Goal: Task Accomplishment & Management: Use online tool/utility

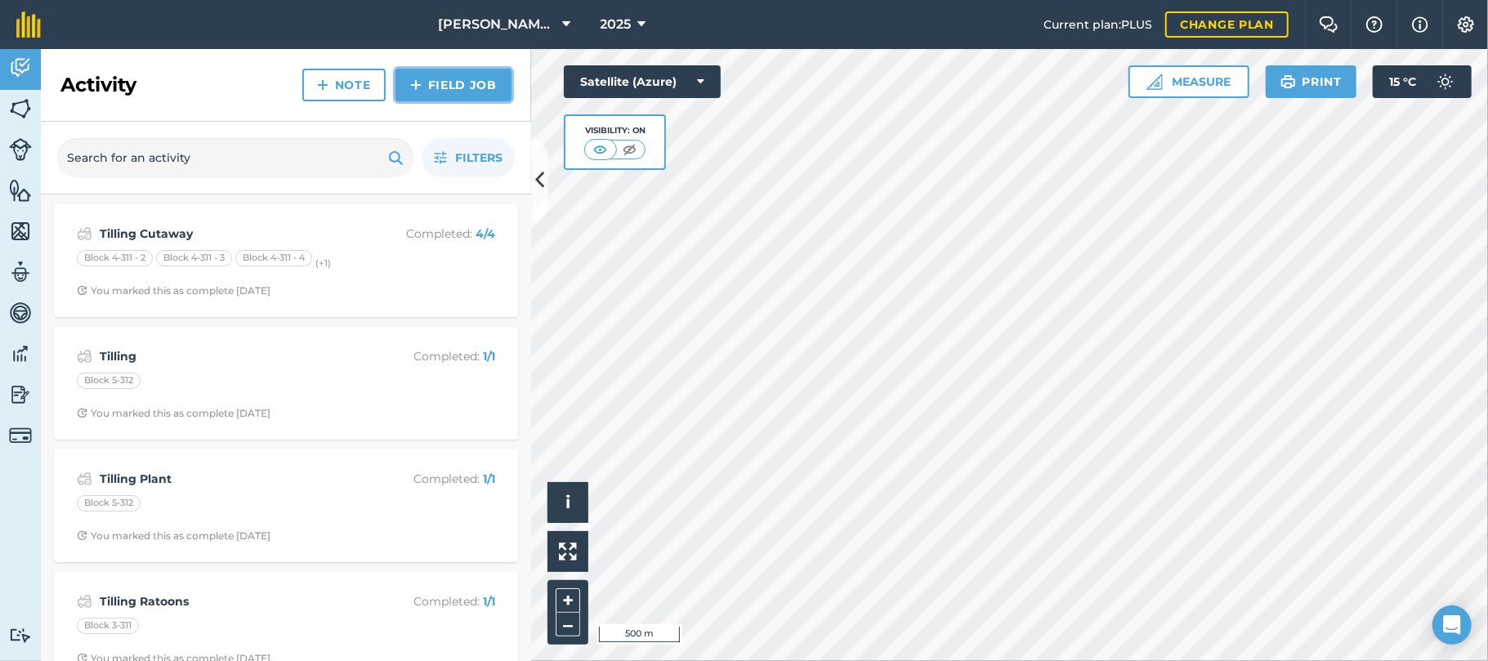
click at [462, 80] on link "Field Job" at bounding box center [454, 85] width 116 height 33
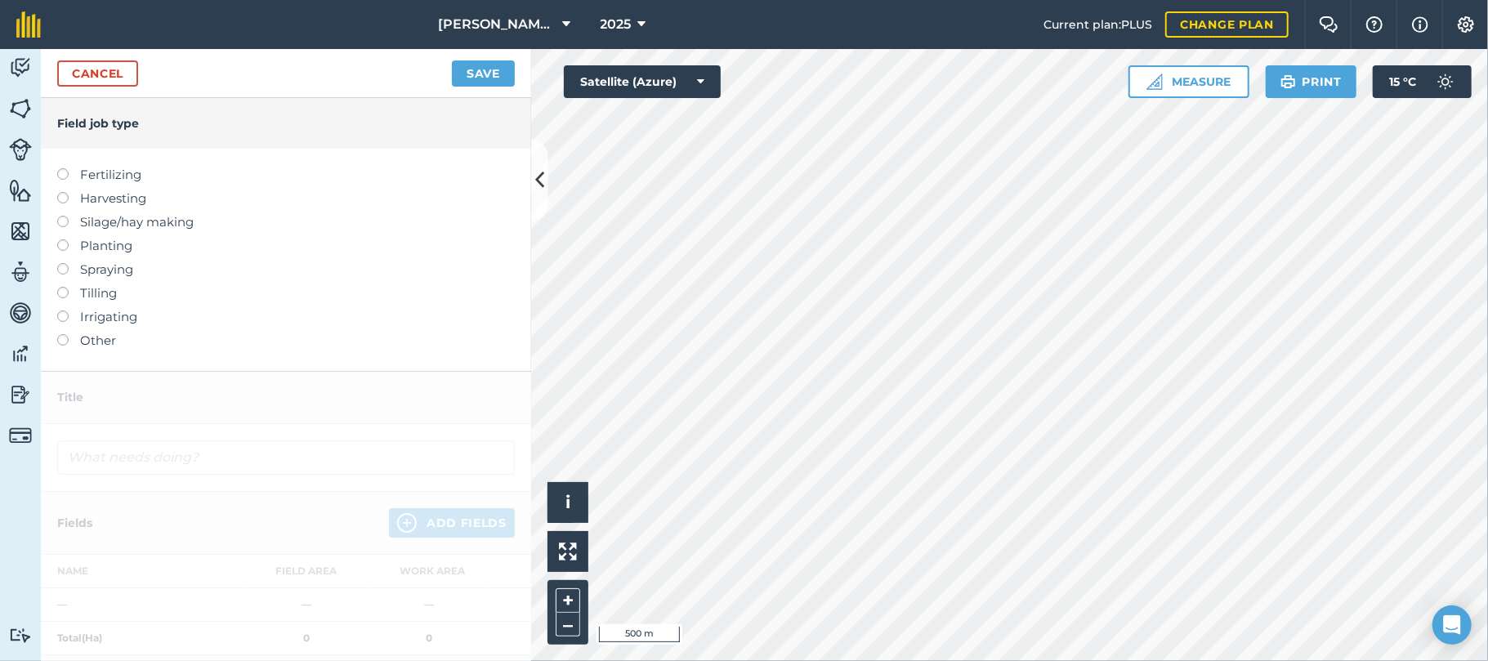
click at [66, 263] on label at bounding box center [68, 263] width 23 height 0
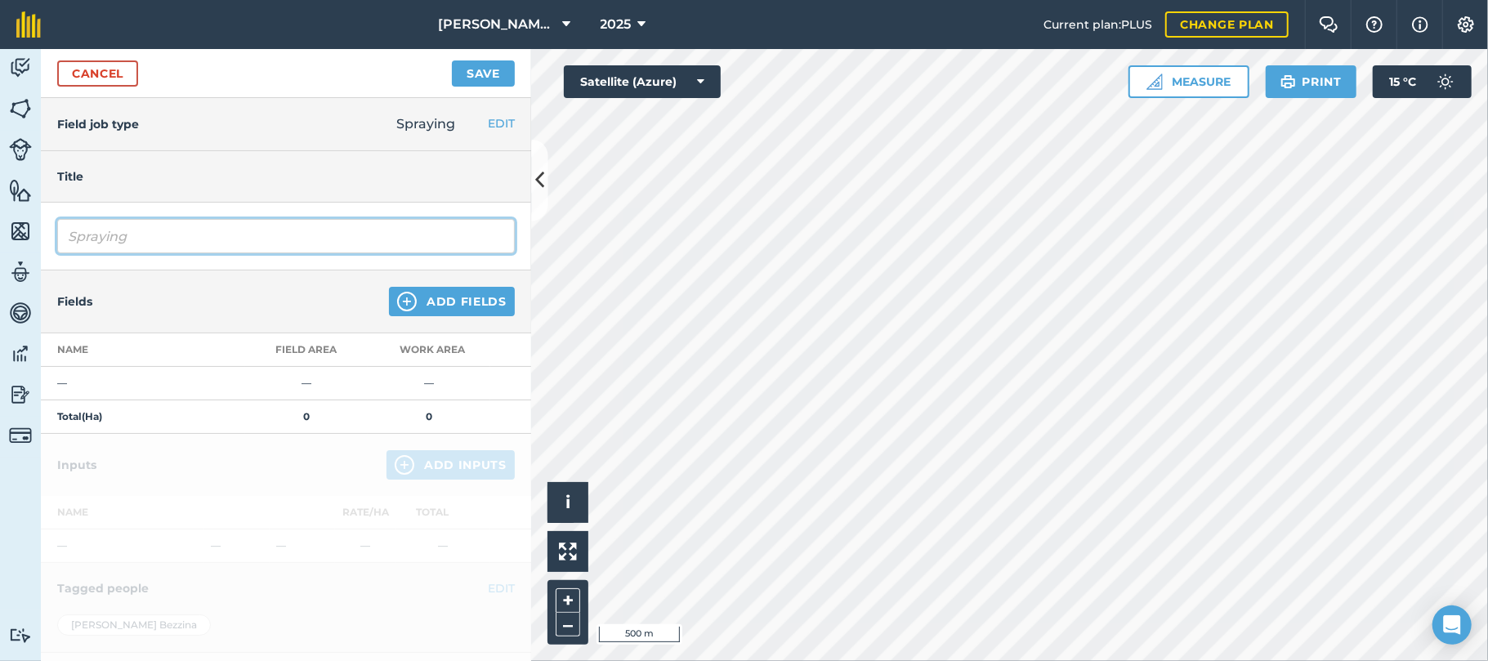
click at [149, 233] on input "Spraying" at bounding box center [286, 236] width 458 height 34
type input "Spraying Confide"
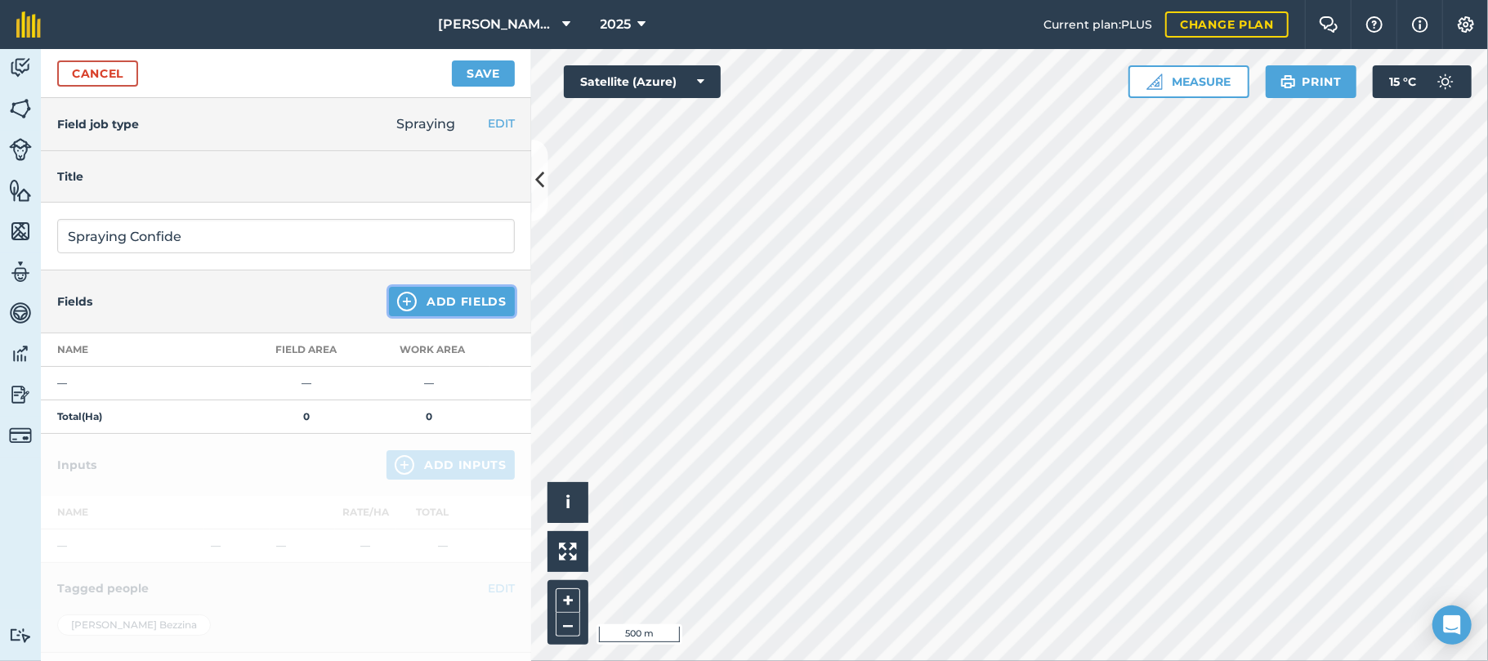
click at [433, 305] on button "Add Fields" at bounding box center [452, 301] width 126 height 29
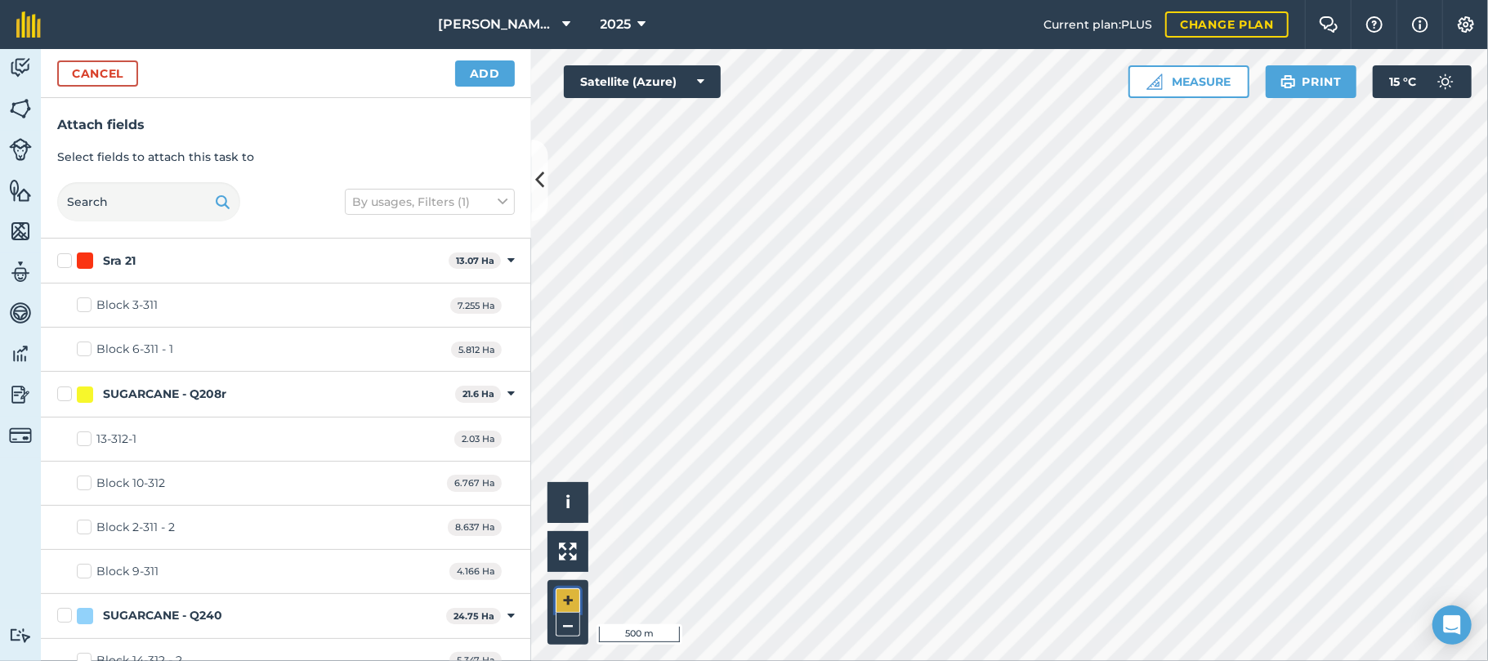
click at [566, 599] on button "+" at bounding box center [568, 600] width 25 height 25
click at [789, 660] on html "[PERSON_NAME] Farming 2025 Current plan : PLUS Change plan Farm Chat Help Info …" at bounding box center [744, 330] width 1488 height 661
checkbox input "true"
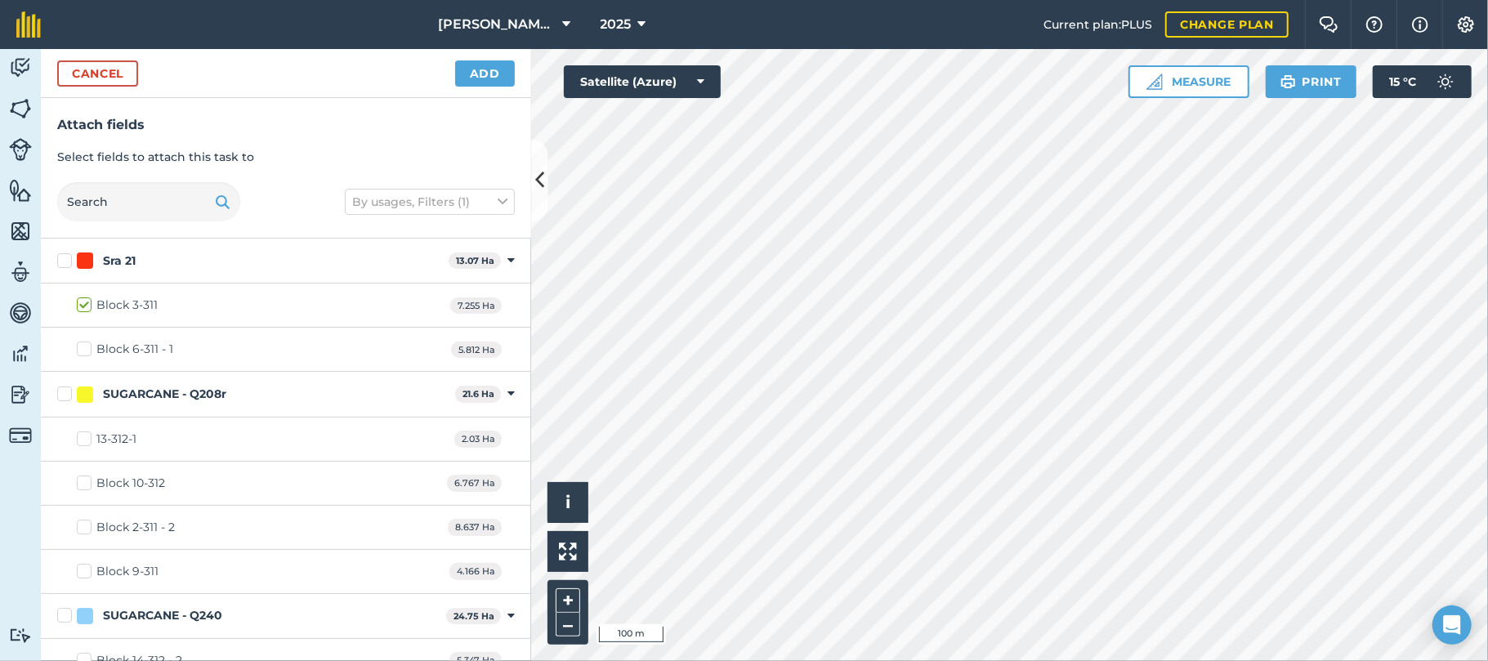
checkbox input "true"
click at [491, 79] on button "Add" at bounding box center [485, 73] width 60 height 26
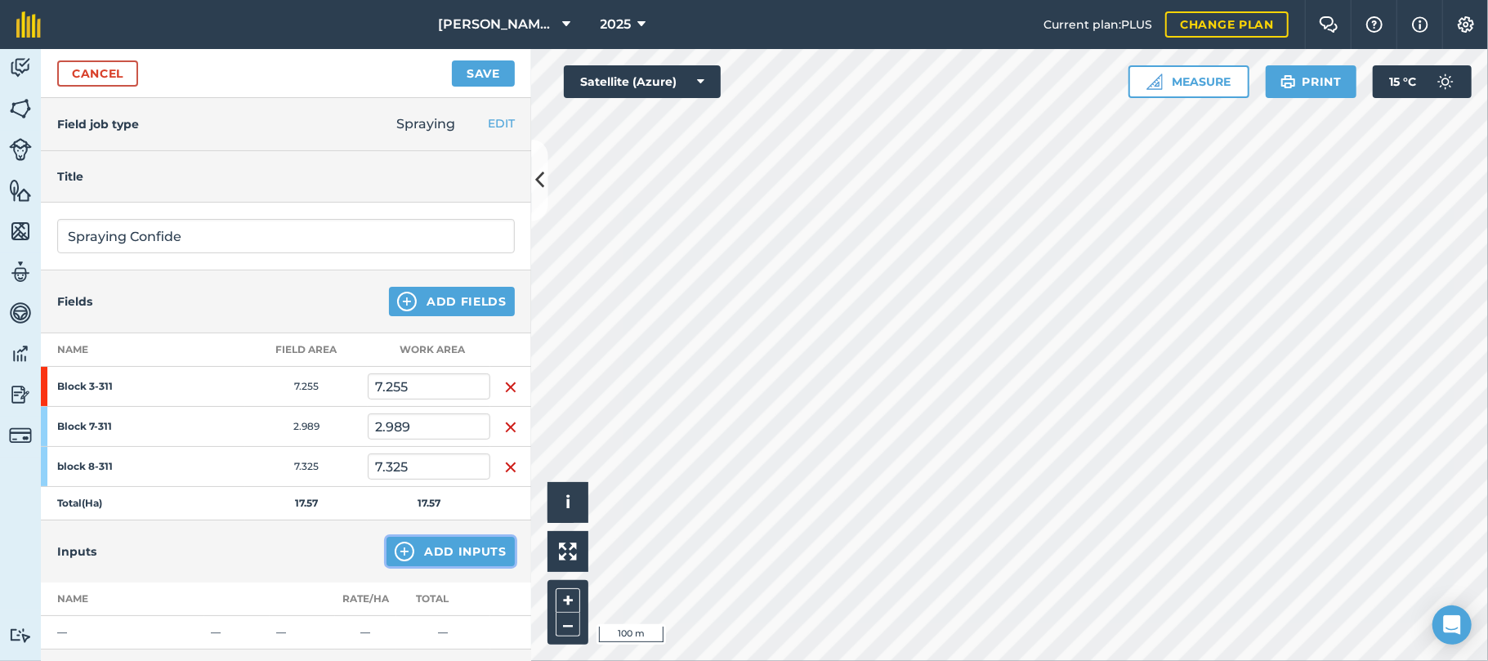
click at [454, 556] on button "Add Inputs" at bounding box center [451, 551] width 128 height 29
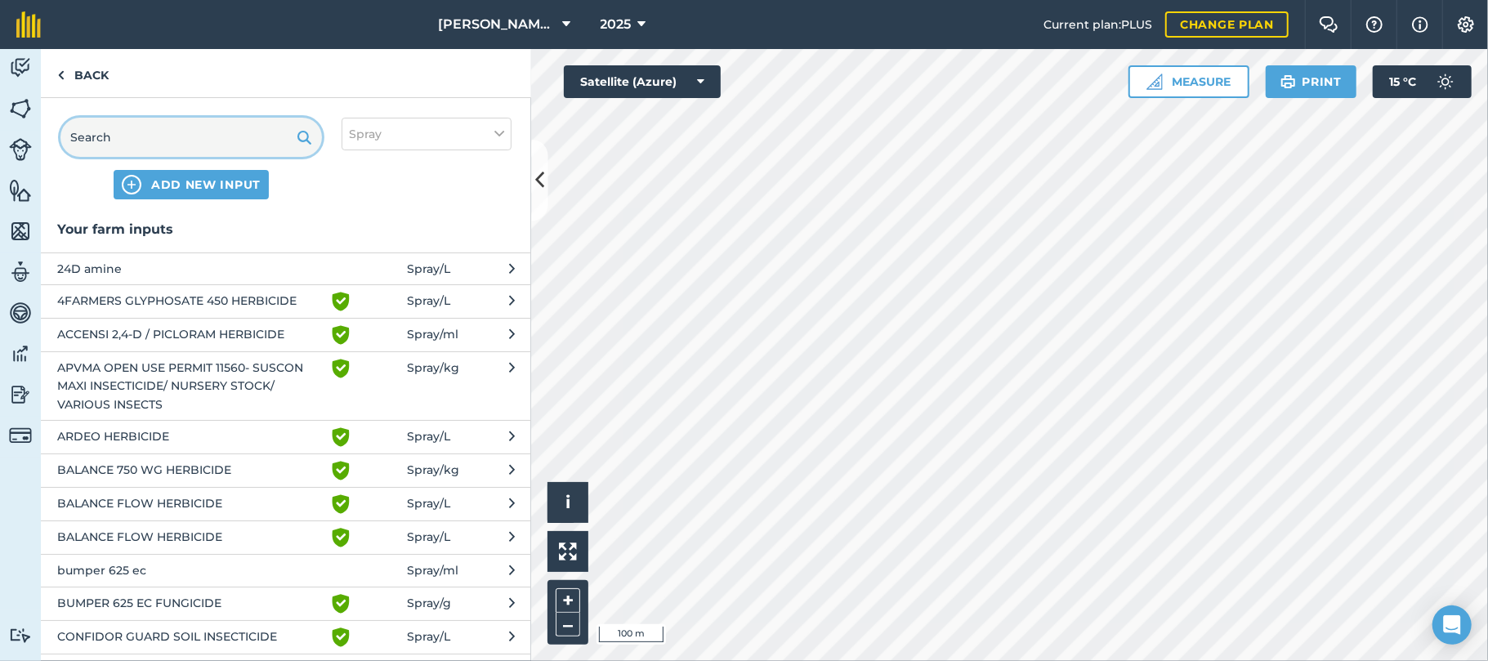
click at [230, 132] on input "text" at bounding box center [191, 137] width 262 height 39
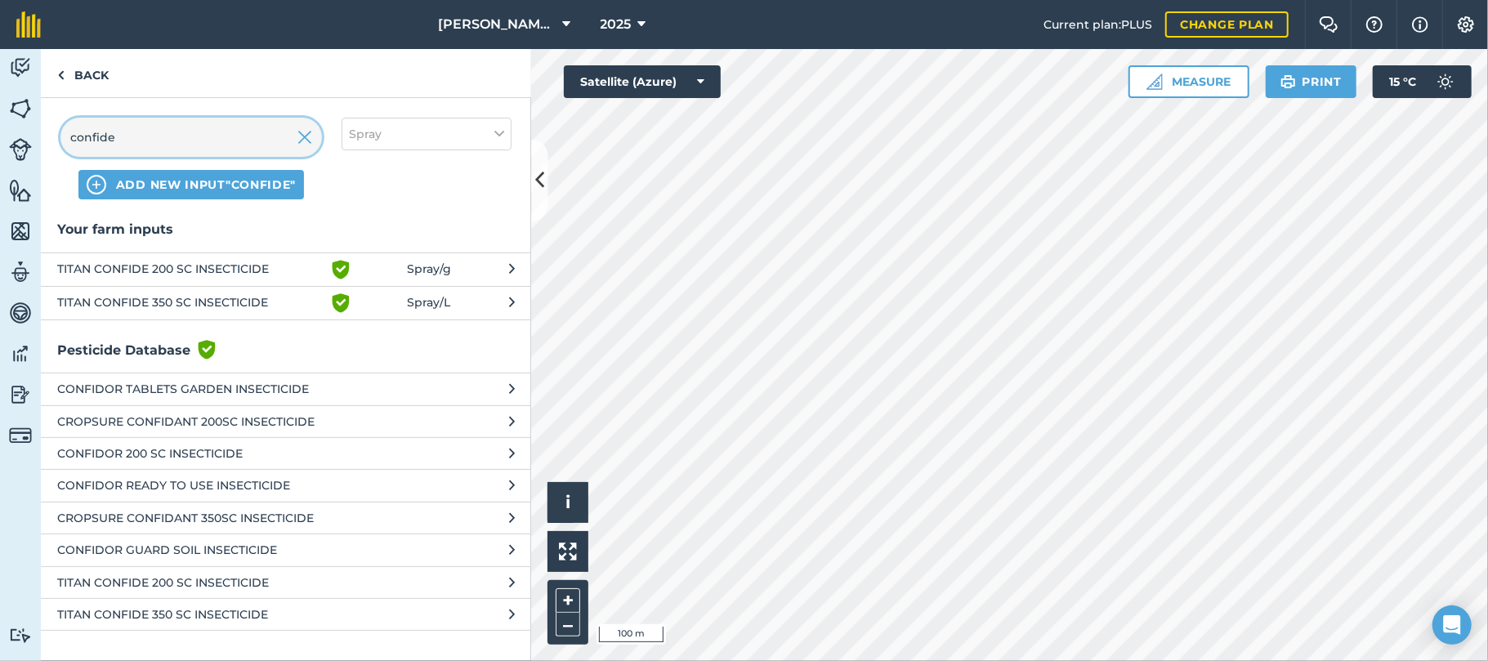
type input "confide"
click at [209, 181] on span "ADD NEW INPUT "confide"" at bounding box center [206, 185] width 180 height 16
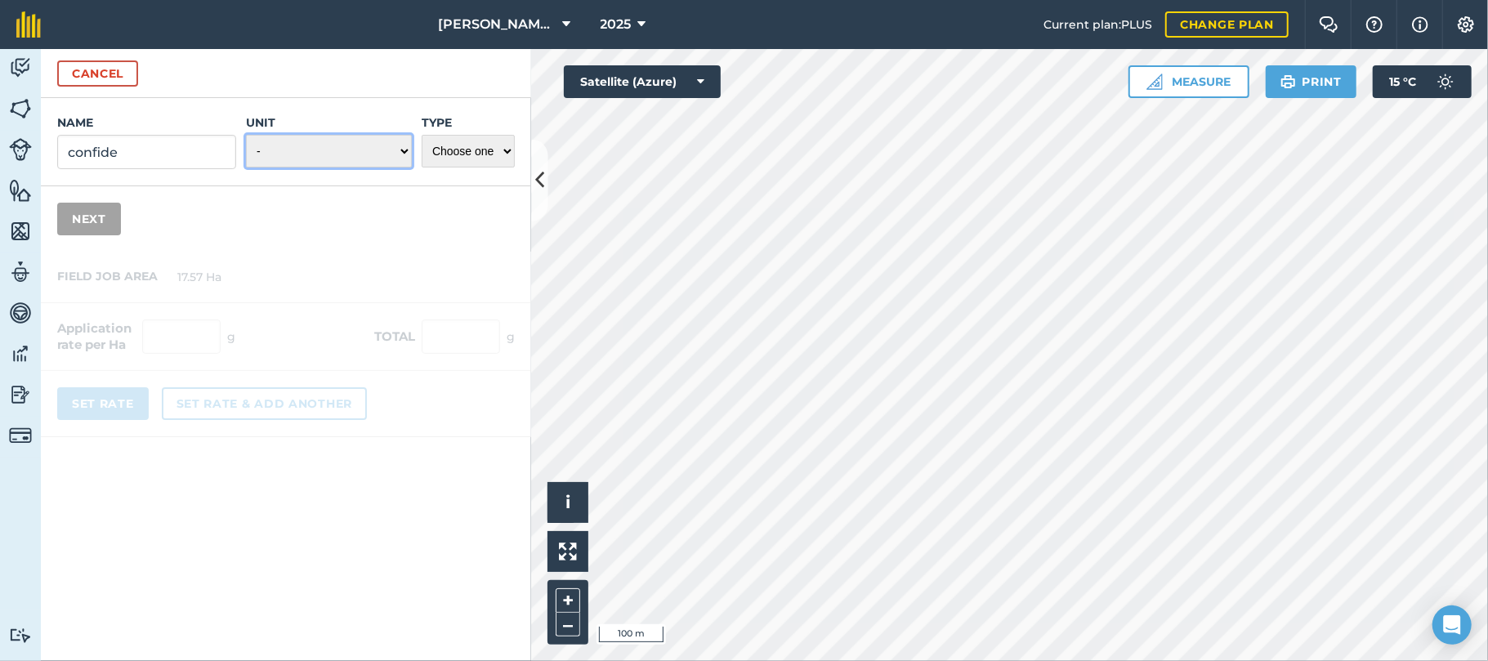
click at [400, 151] on select "- Grams/g Kilograms/kg Metric tonnes/t Millilitres/ml Litres/L Ounces/oz Pounds…" at bounding box center [329, 151] width 166 height 33
select select "LITRES"
click at [246, 135] on select "- Grams/g Kilograms/kg Metric tonnes/t Millilitres/ml Litres/L Ounces/oz Pounds…" at bounding box center [329, 151] width 166 height 33
click at [507, 148] on select "Choose one Fertilizer Seed Spray Fuel Other" at bounding box center [468, 151] width 93 height 33
select select "SPRAY"
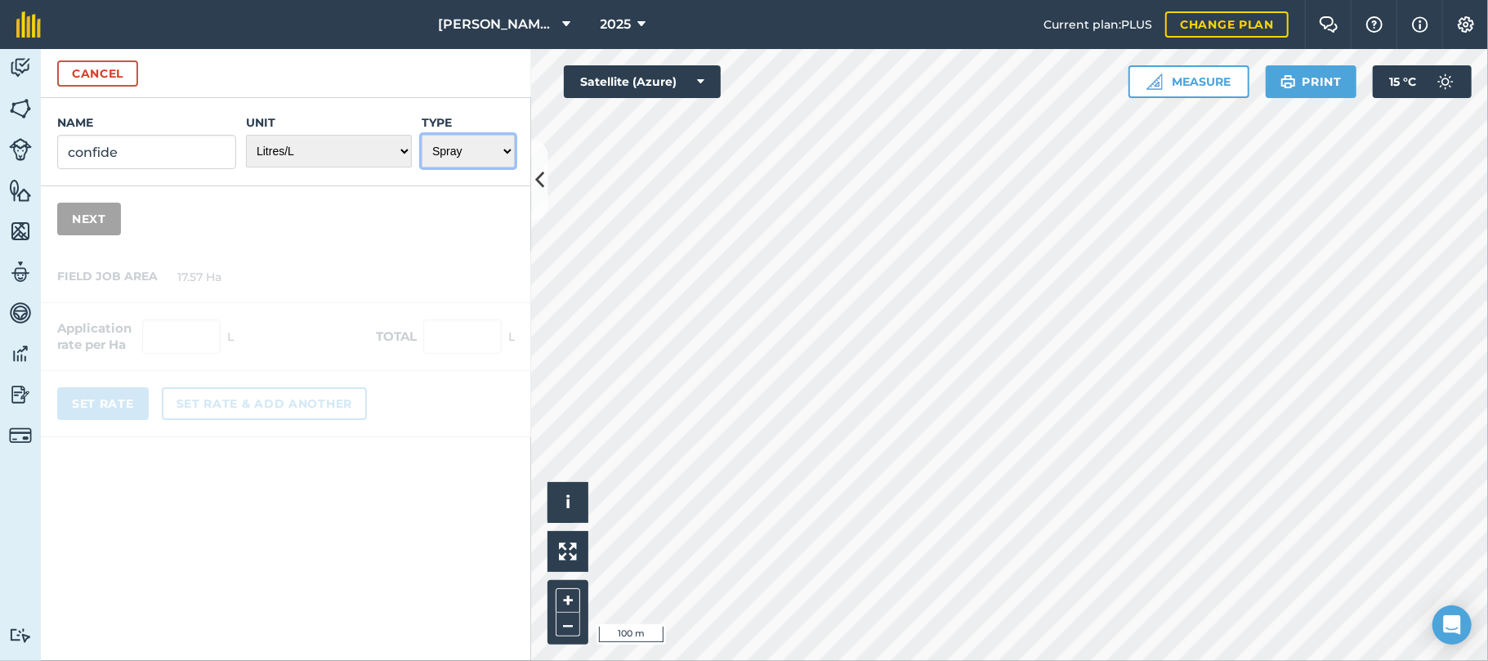
click at [422, 135] on select "Choose one Fertilizer Seed Spray Fuel Other" at bounding box center [468, 151] width 93 height 33
click at [87, 219] on button "Next" at bounding box center [89, 219] width 64 height 33
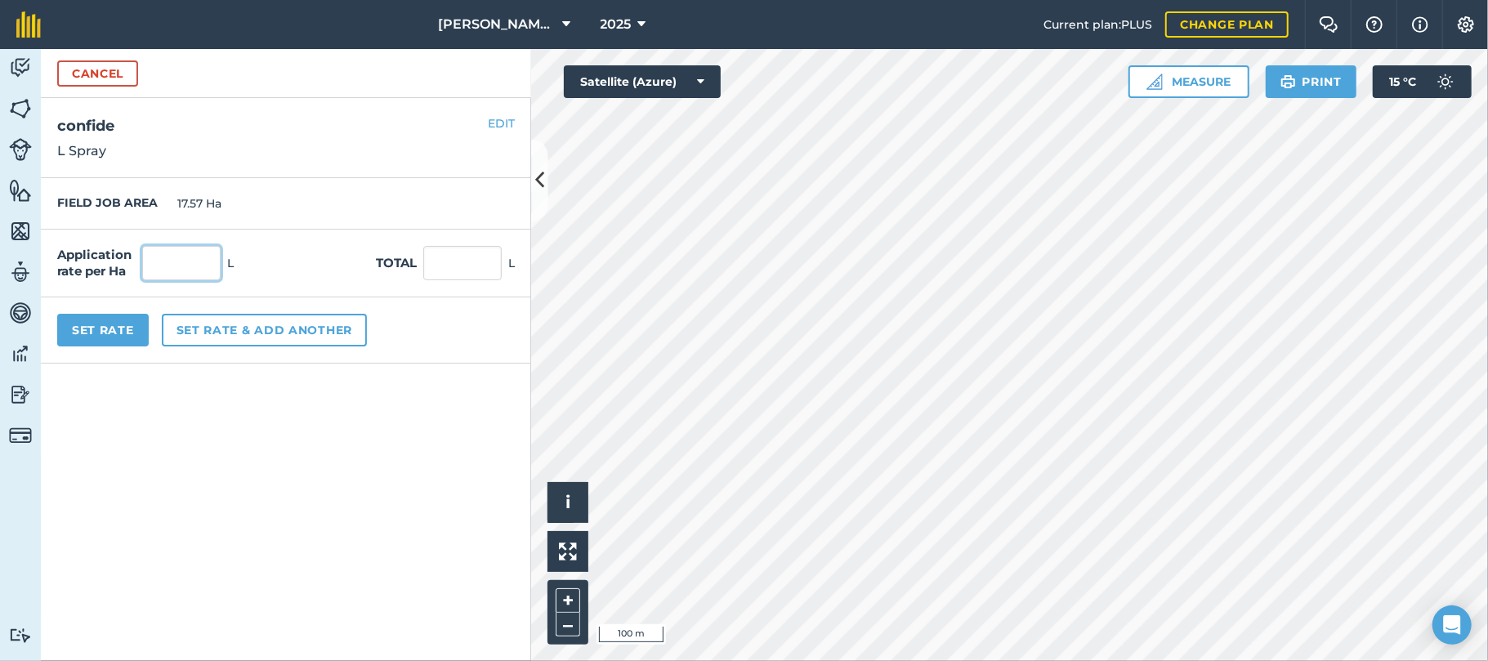
click at [174, 257] on input "text" at bounding box center [181, 263] width 78 height 34
type input "1.1"
type input "19.327"
click at [114, 329] on button "Set Rate" at bounding box center [103, 330] width 92 height 33
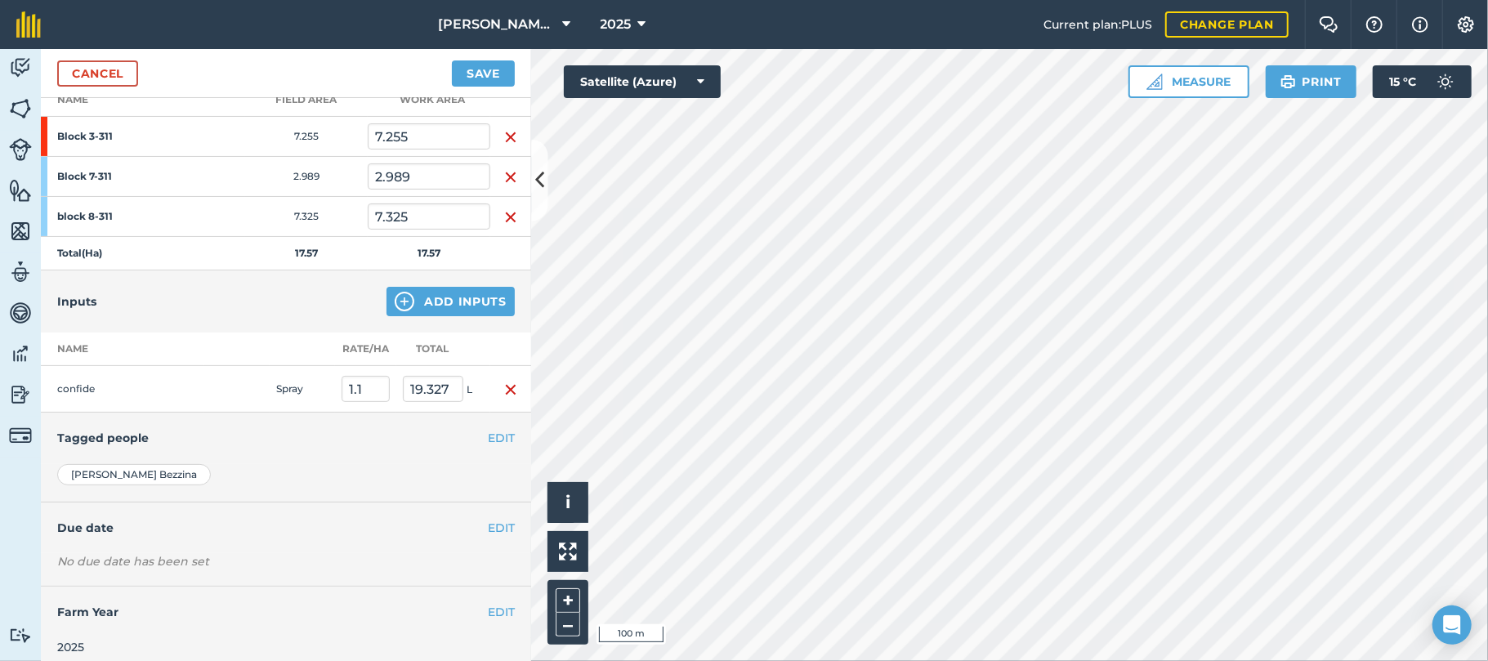
scroll to position [265, 0]
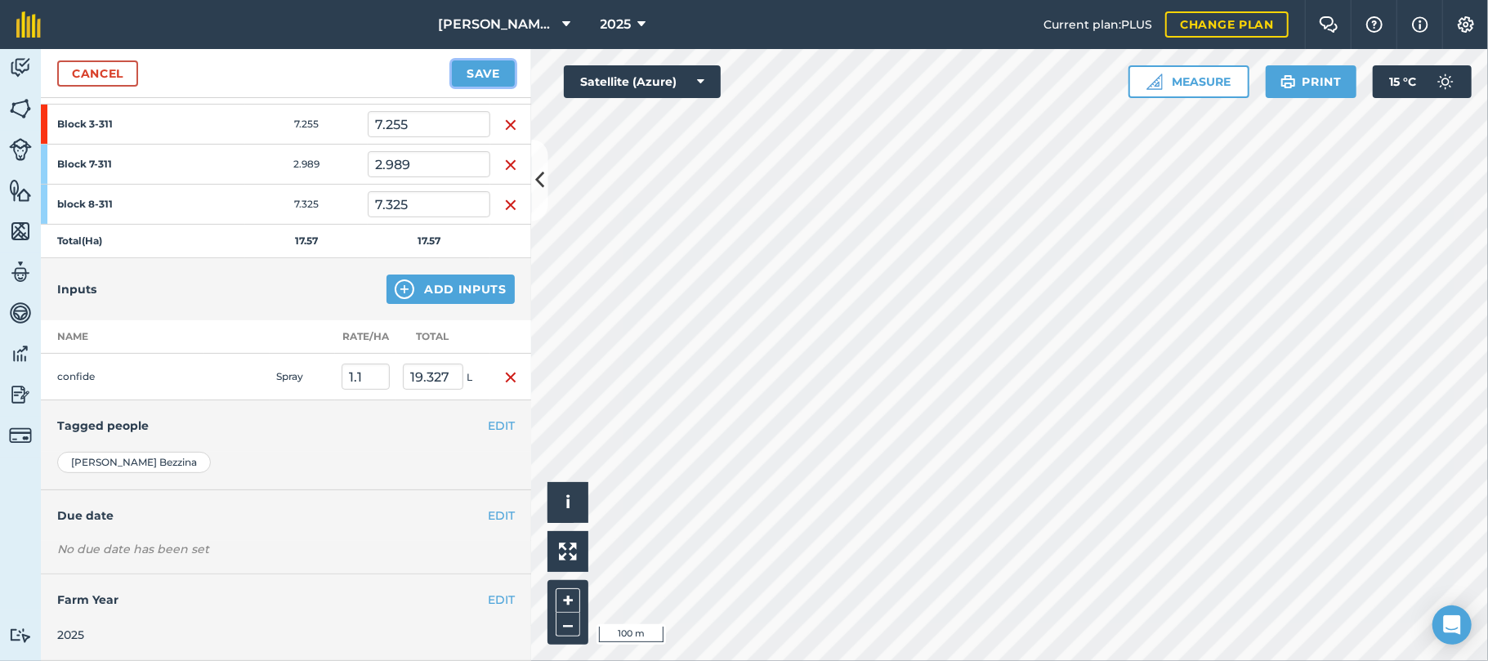
click at [494, 69] on button "Save" at bounding box center [483, 73] width 63 height 26
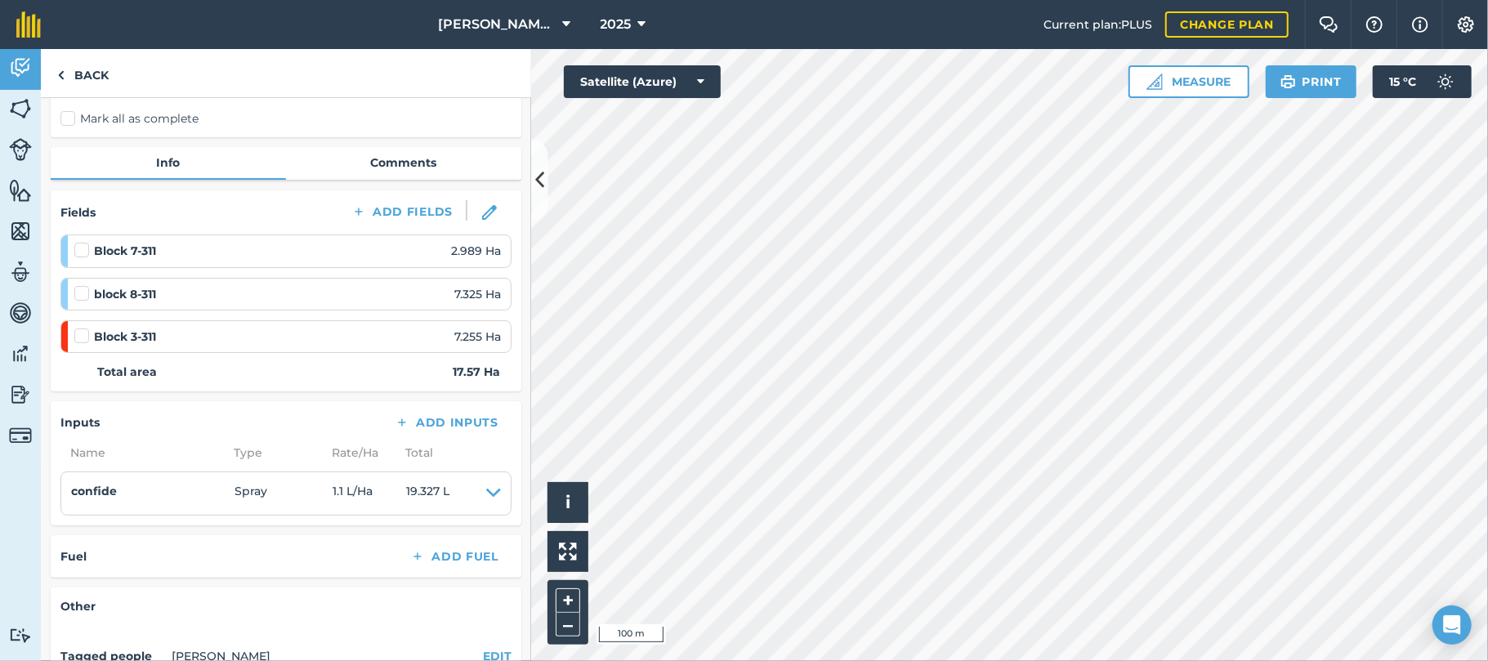
scroll to position [123, 0]
click at [67, 119] on label "Mark all as complete" at bounding box center [129, 122] width 138 height 17
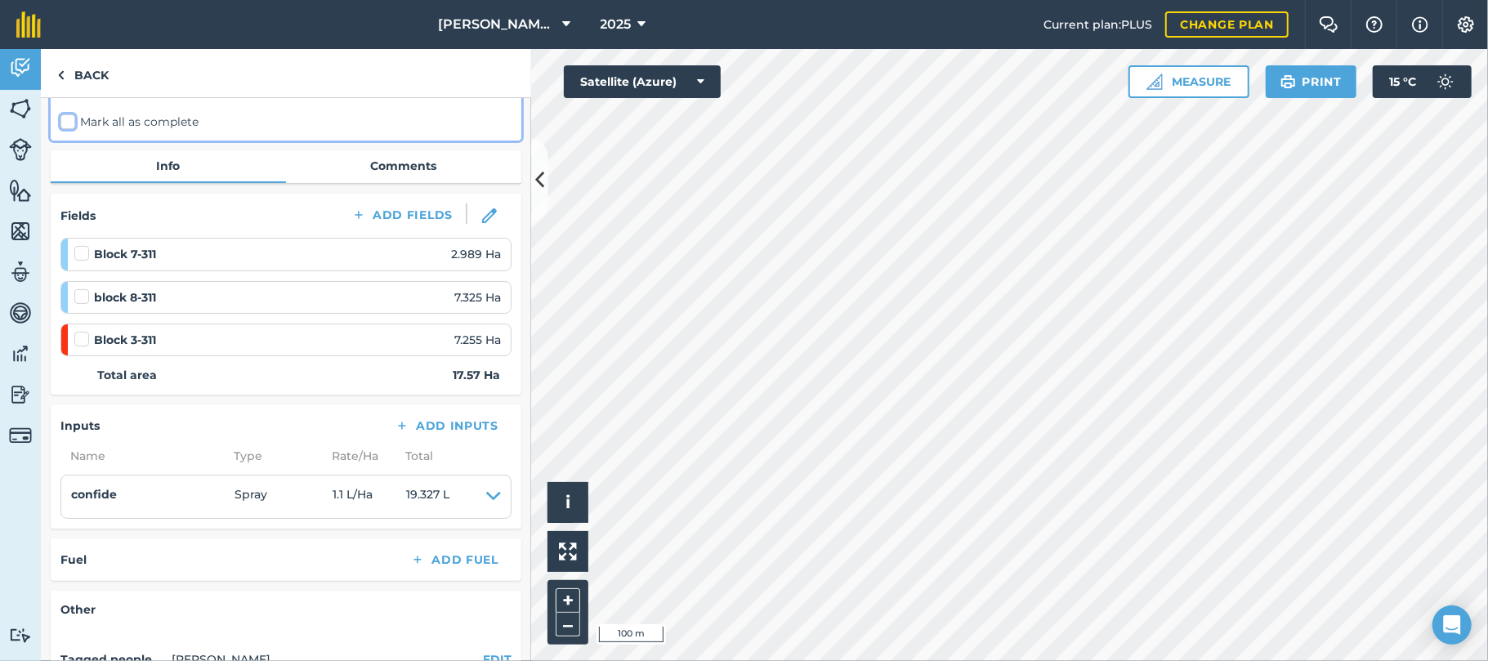
click at [67, 236] on input "Mark all as complete" at bounding box center [65, 241] width 11 height 11
checkbox input "false"
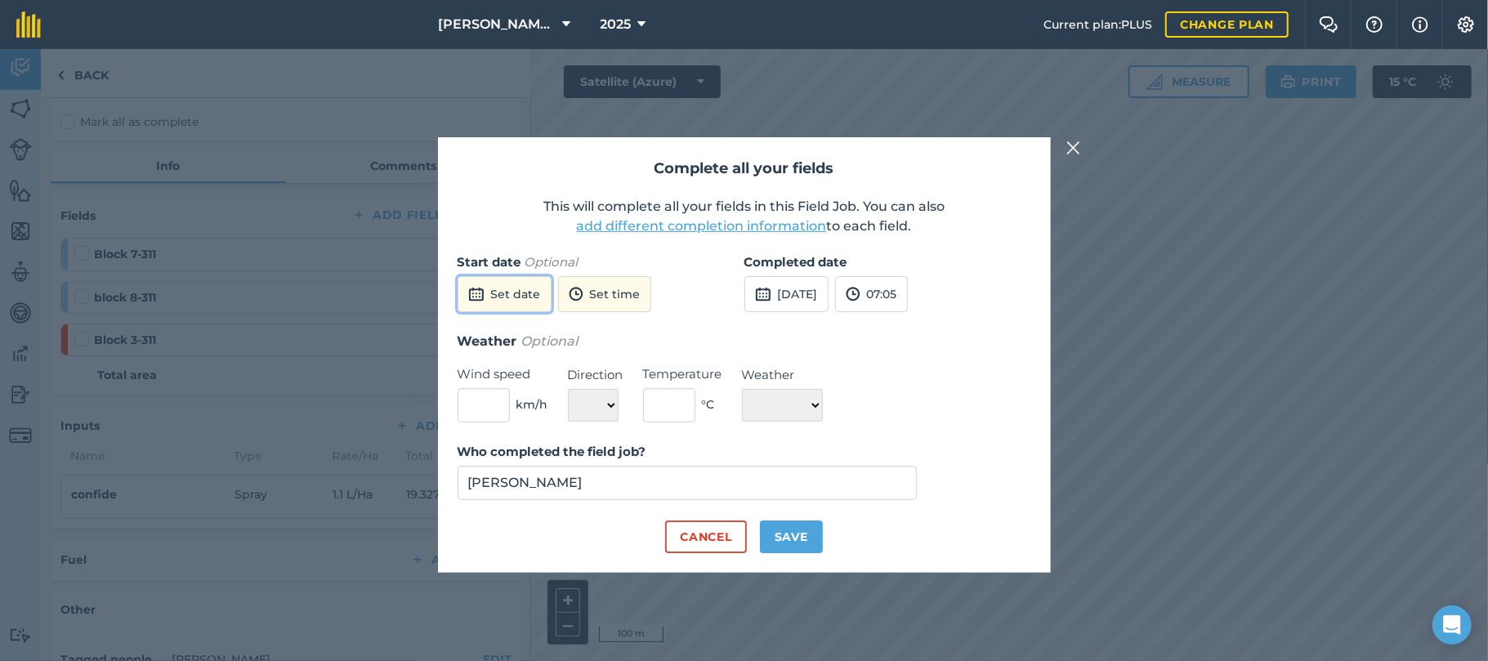
click at [502, 288] on button "Set date" at bounding box center [505, 294] width 94 height 36
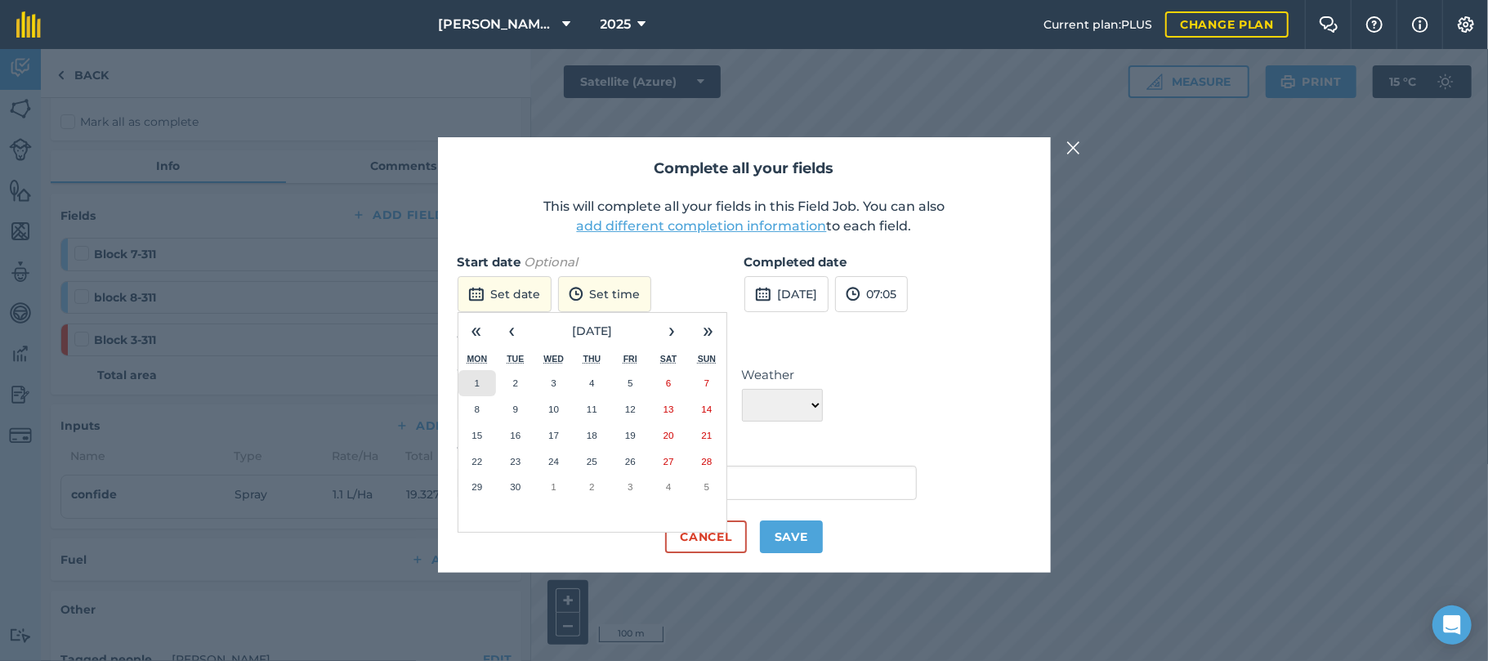
click at [481, 378] on button "1" at bounding box center [477, 383] width 38 height 26
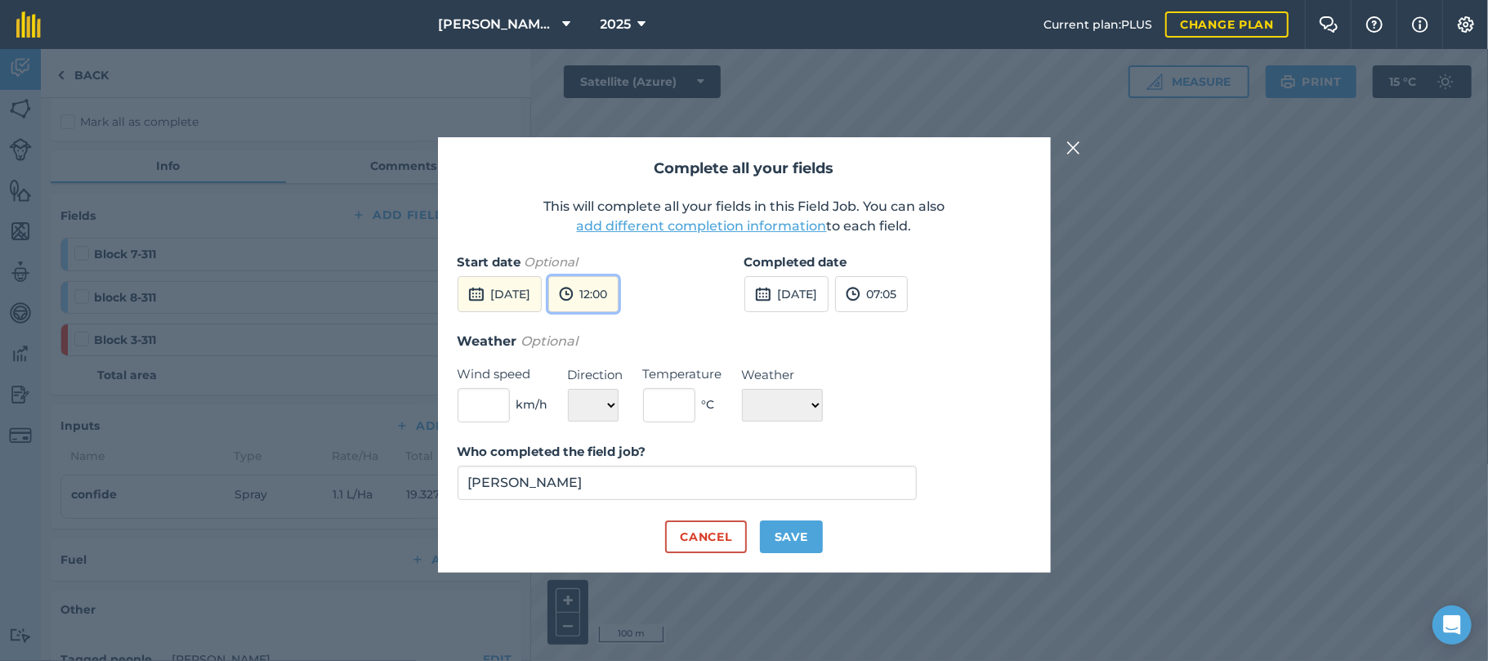
click at [619, 285] on button "12:00" at bounding box center [583, 294] width 70 height 36
click at [618, 324] on button "08:00" at bounding box center [587, 326] width 77 height 26
click at [805, 286] on button "[DATE]" at bounding box center [786, 294] width 84 height 36
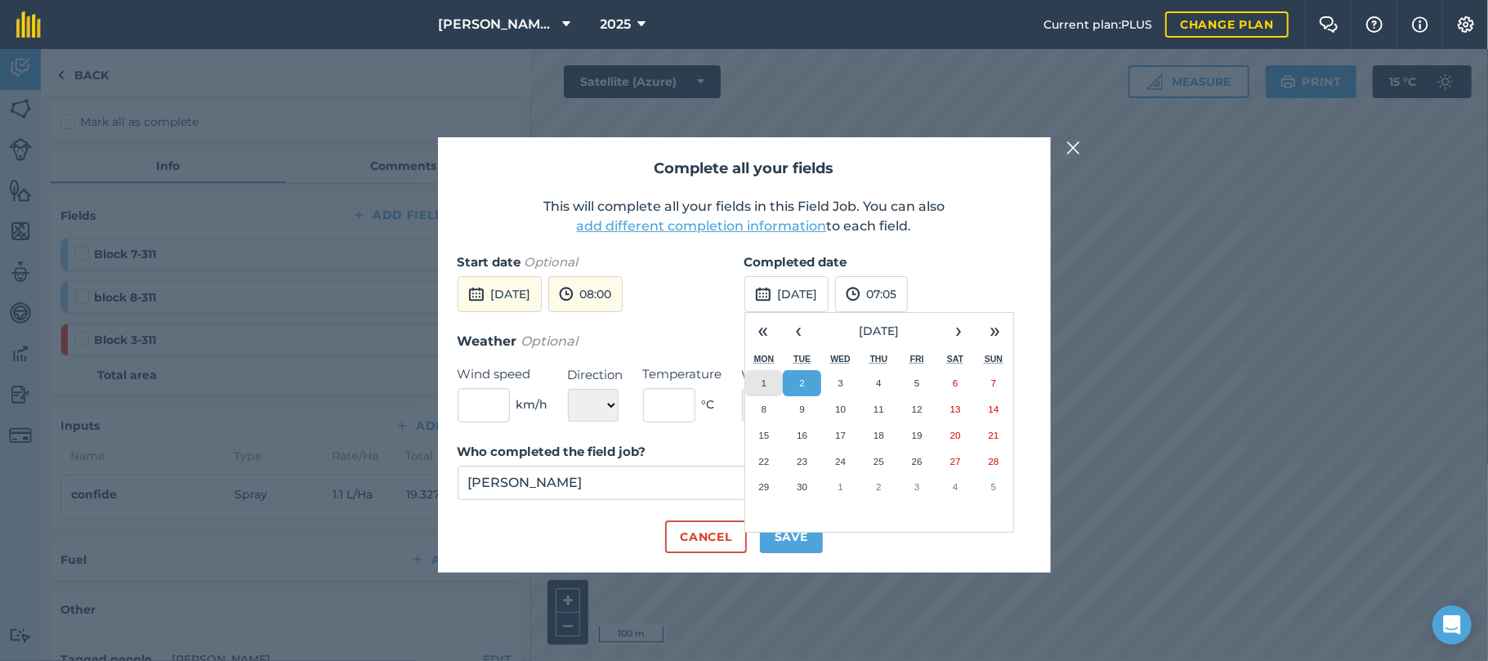
click at [759, 380] on button "1" at bounding box center [764, 383] width 38 height 26
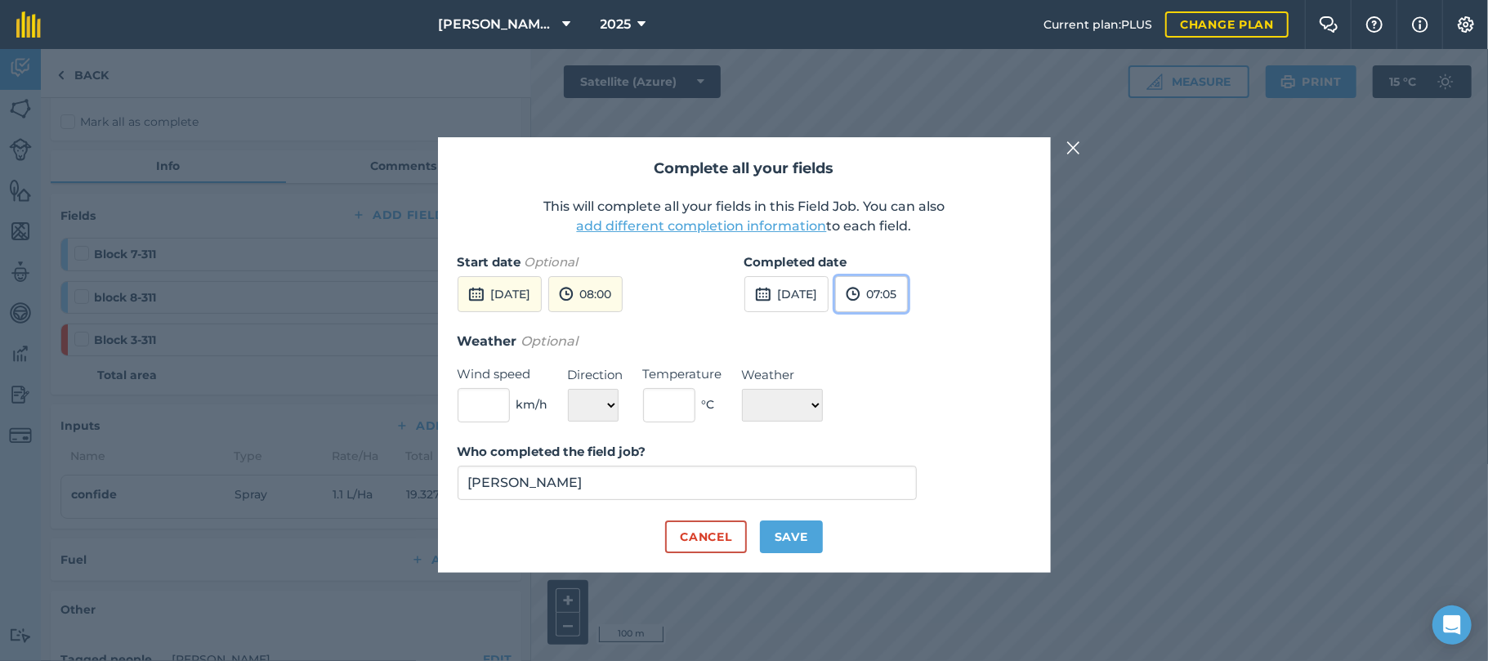
click at [900, 296] on button "07:05" at bounding box center [871, 294] width 73 height 36
click at [905, 414] on button "15:30" at bounding box center [874, 417] width 77 height 26
click at [494, 392] on input "text" at bounding box center [484, 405] width 52 height 34
type input "15"
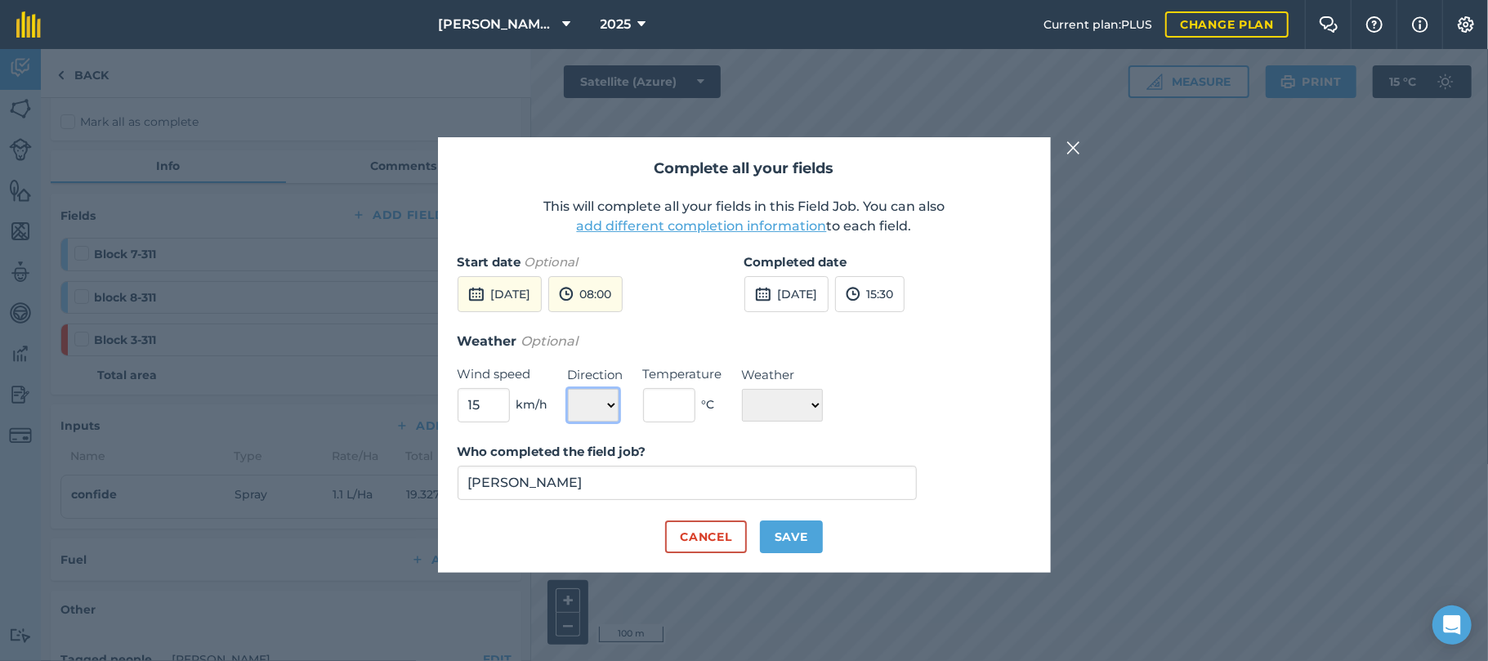
click at [612, 405] on select "N NE E SE S SW W NW" at bounding box center [593, 405] width 51 height 33
select select "SE"
click at [568, 389] on select "N NE E SE S SW W NW" at bounding box center [593, 405] width 51 height 33
click at [677, 412] on input "text" at bounding box center [669, 405] width 52 height 34
type input "26"
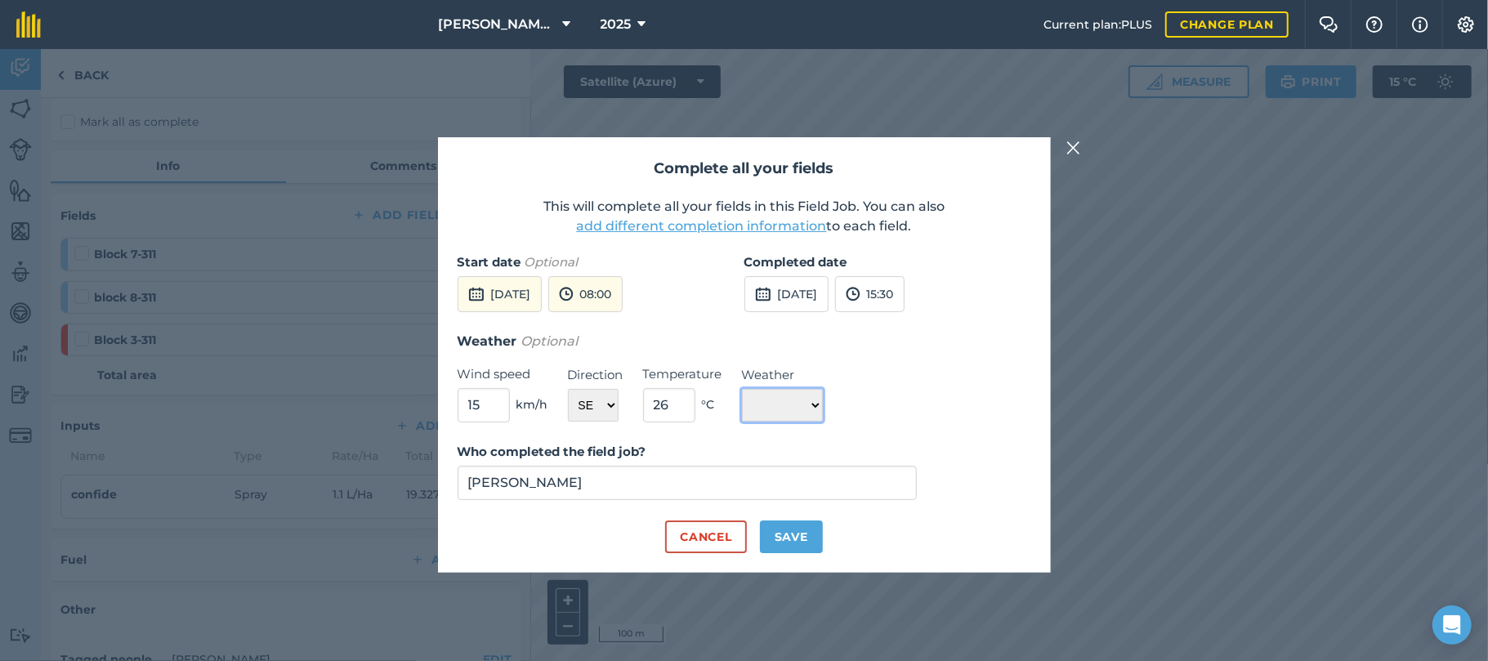
click at [823, 409] on select "☀️ Sunny 🌧 Rainy ⛅️ Cloudy 🌨 Snow ❄️ Icy" at bounding box center [782, 405] width 81 height 33
select select "Sunny"
click at [742, 389] on select "☀️ Sunny 🌧 Rainy ⛅️ Cloudy 🌨 Snow ❄️ Icy" at bounding box center [782, 405] width 81 height 33
click at [793, 537] on button "Save" at bounding box center [791, 537] width 63 height 33
checkbox input "true"
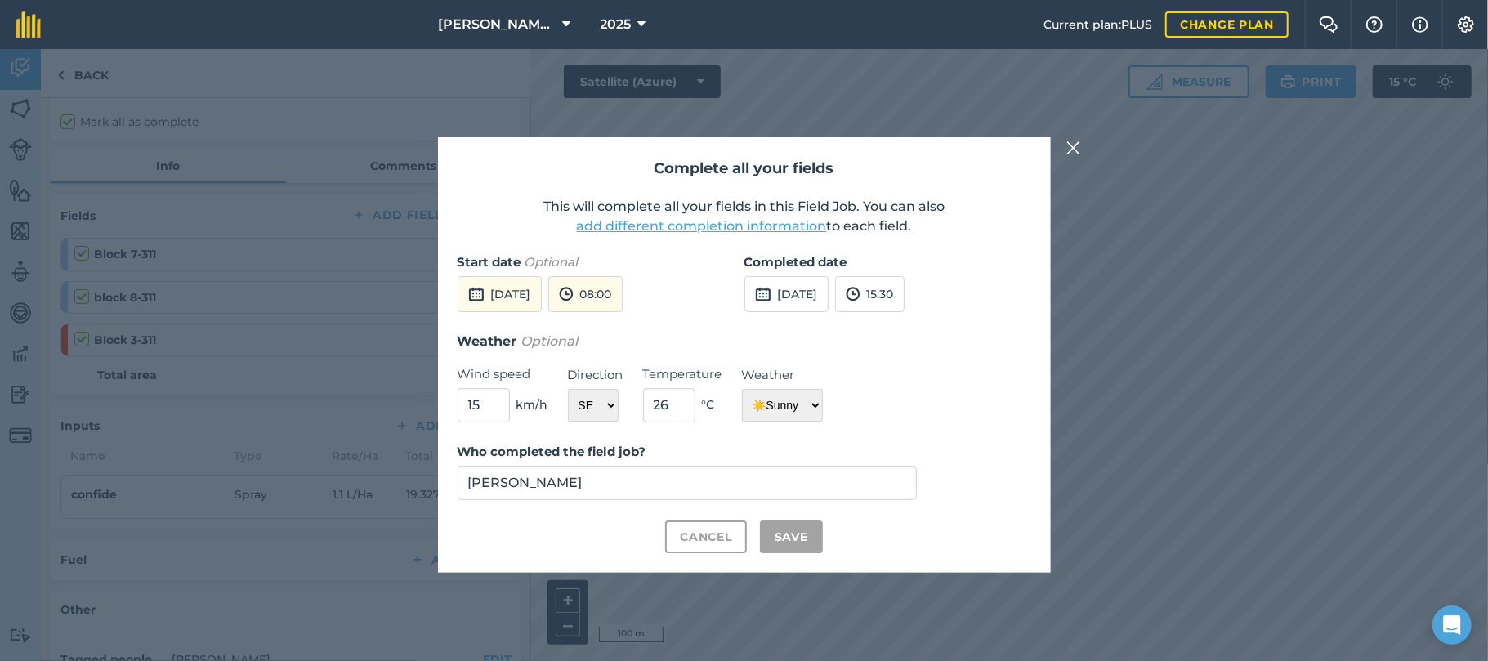
checkbox input "true"
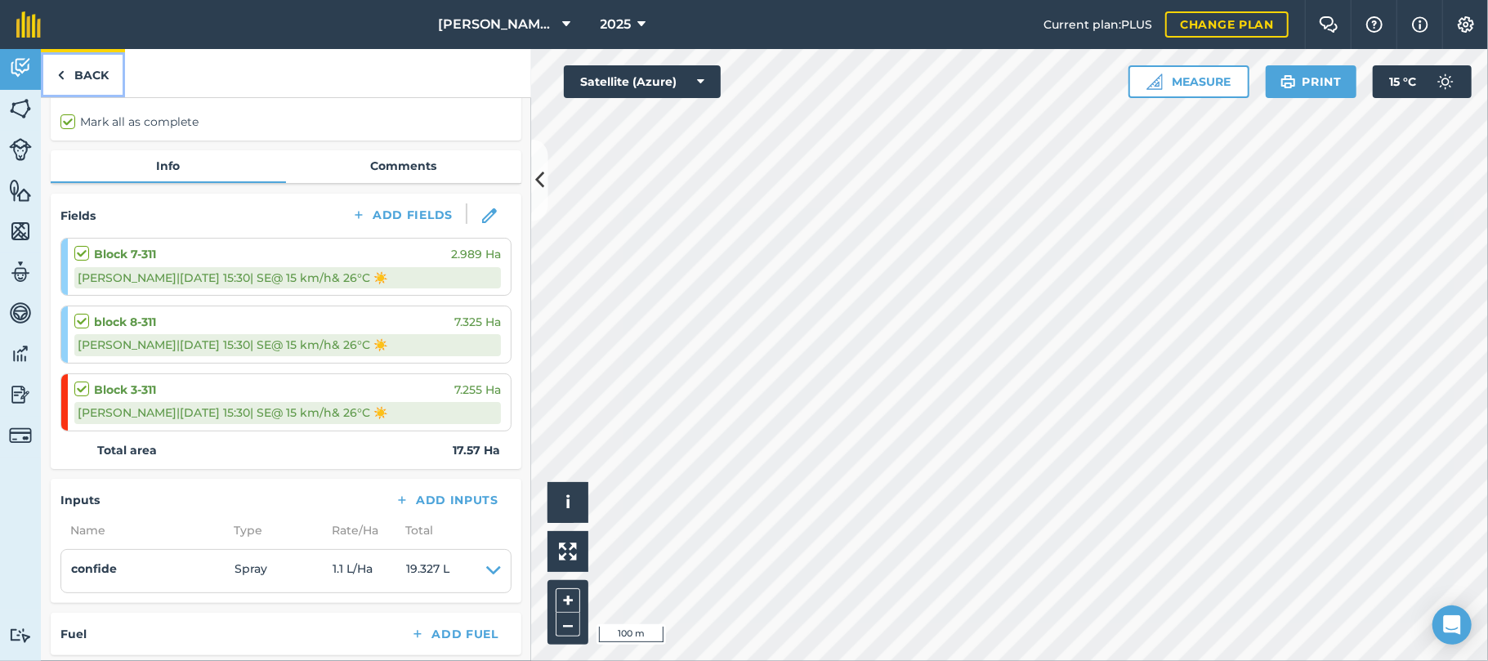
click at [89, 76] on link "Back" at bounding box center [83, 73] width 84 height 48
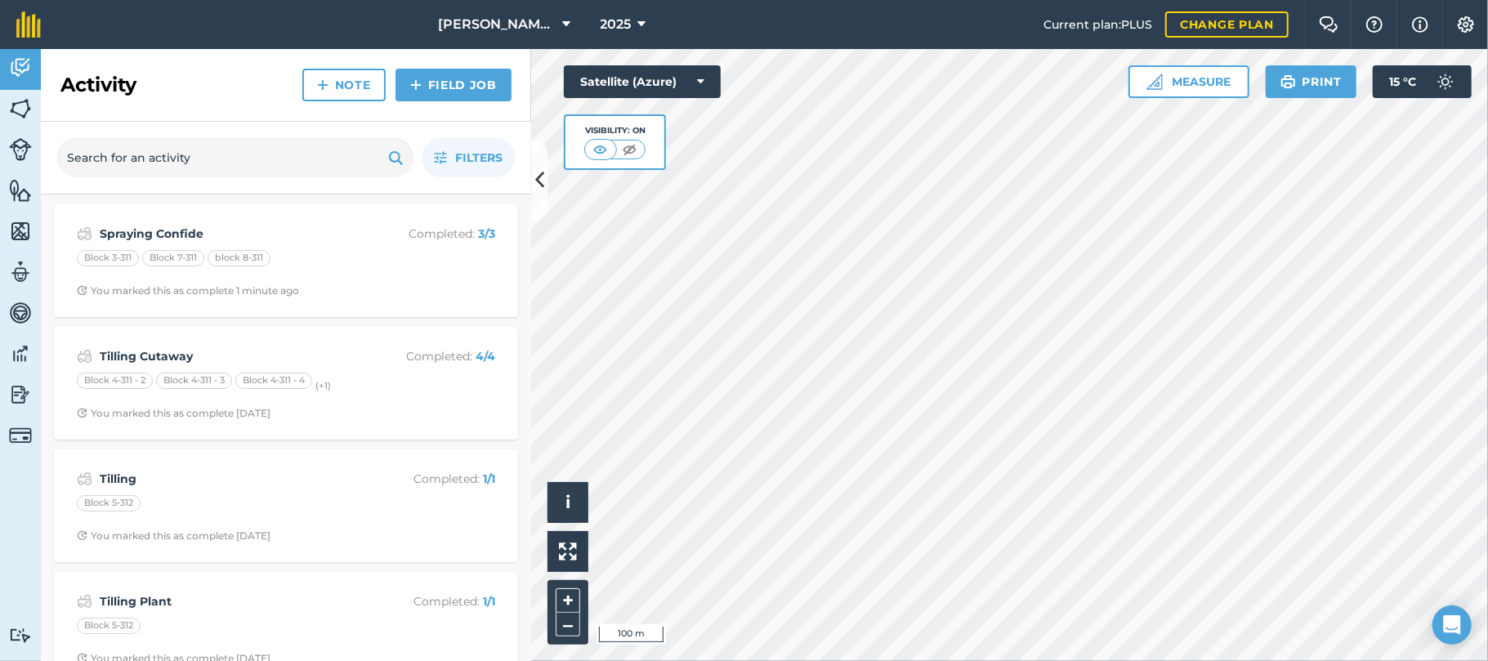
click at [89, 76] on h2 "Activity" at bounding box center [98, 85] width 76 height 26
